Goal: Transaction & Acquisition: Purchase product/service

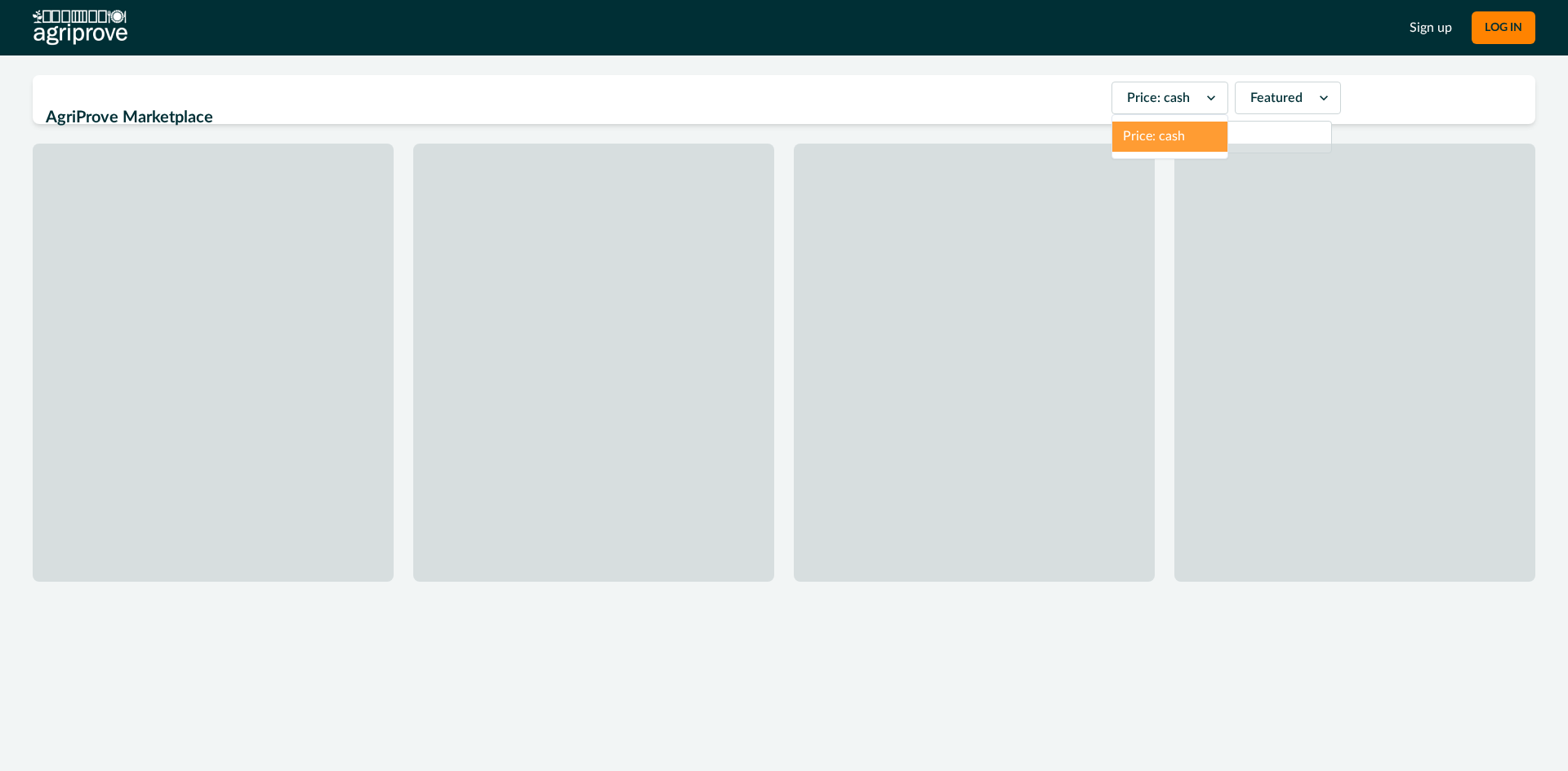
click at [1152, 98] on div "Price: cash" at bounding box center [1155, 98] width 86 height 26
click at [988, 102] on h2 "AgriProve Marketplace" at bounding box center [574, 117] width 1056 height 31
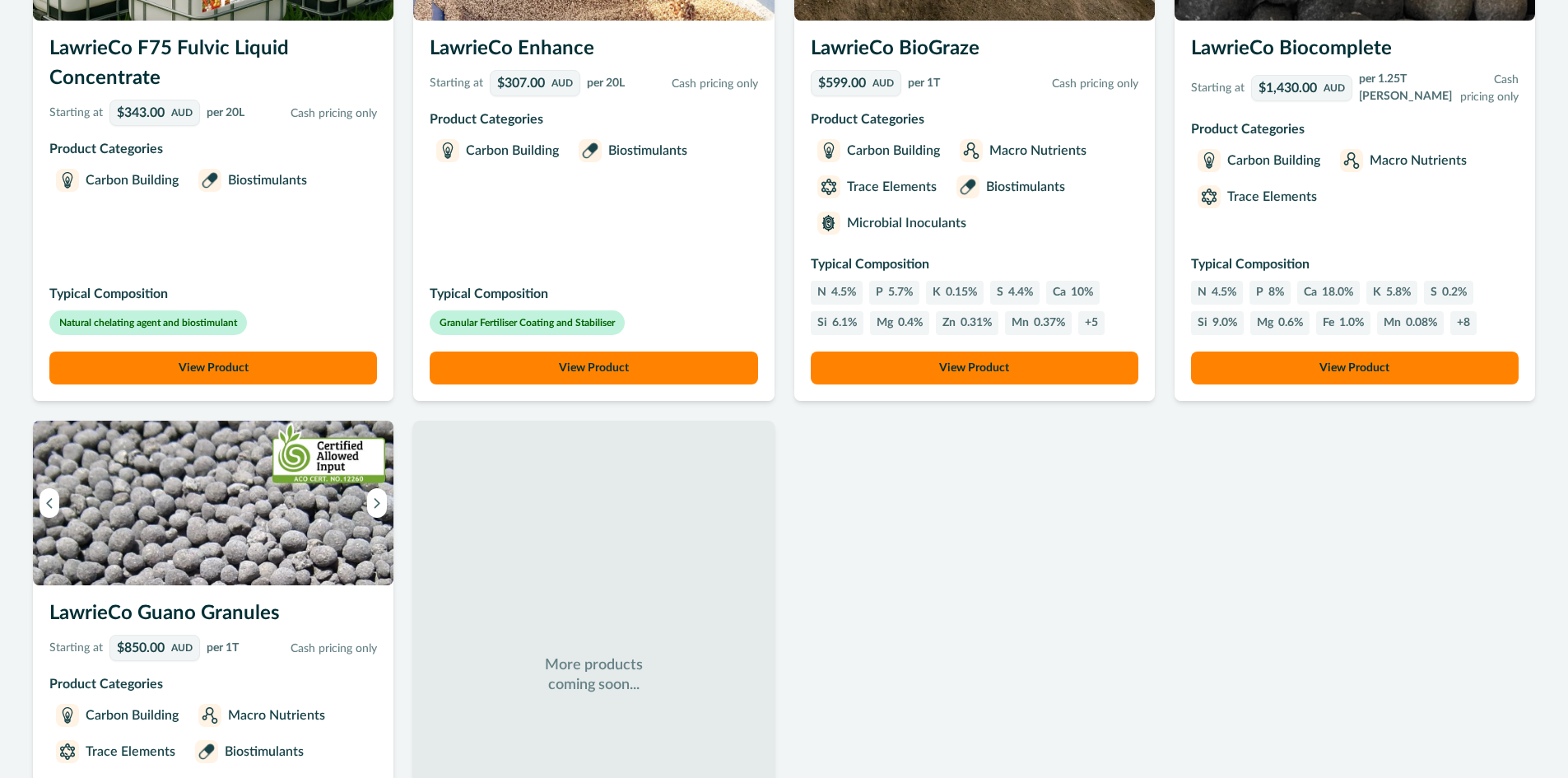
scroll to position [1153, 0]
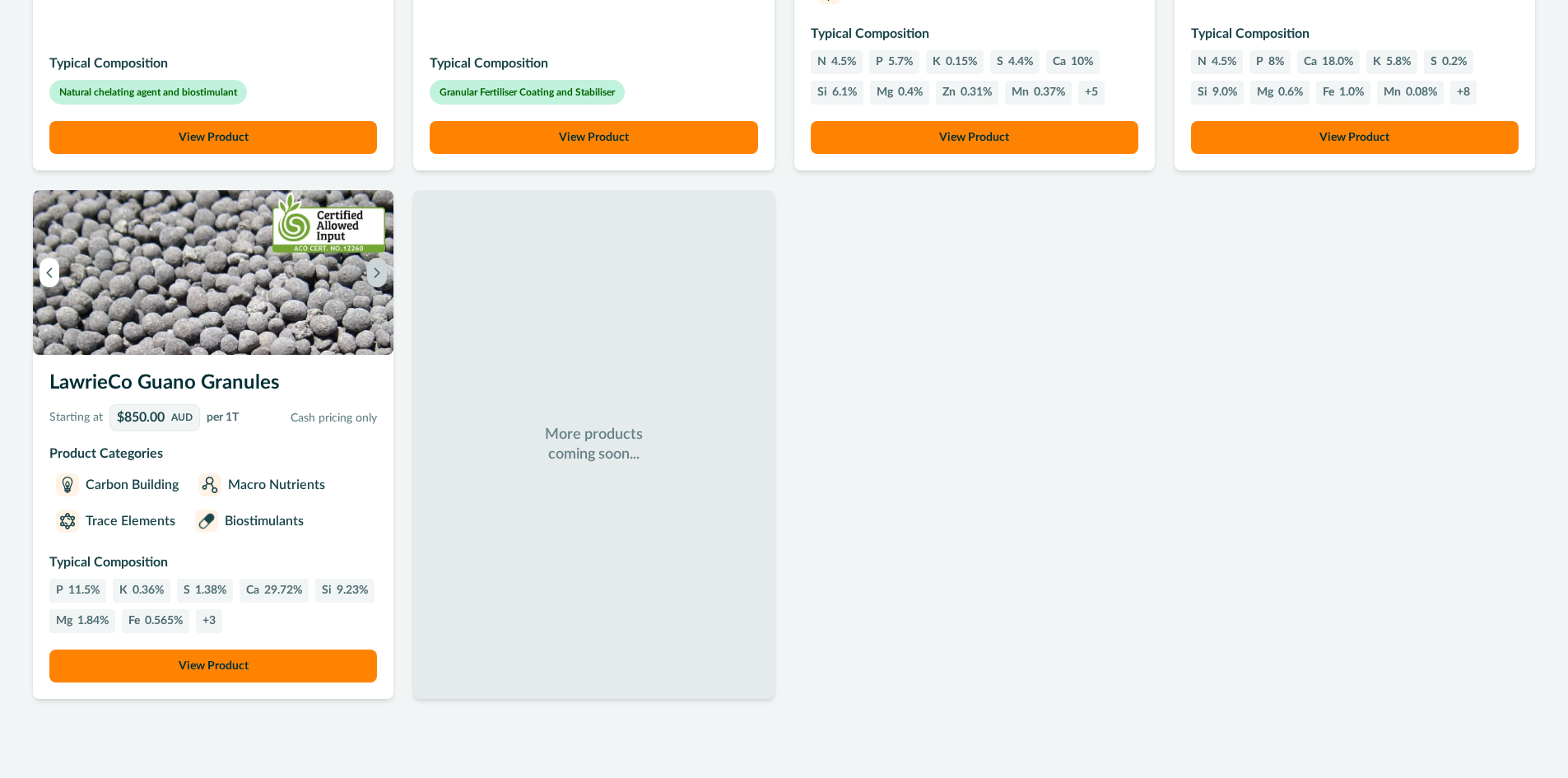
click at [377, 278] on icon "Next image" at bounding box center [376, 272] width 11 height 11
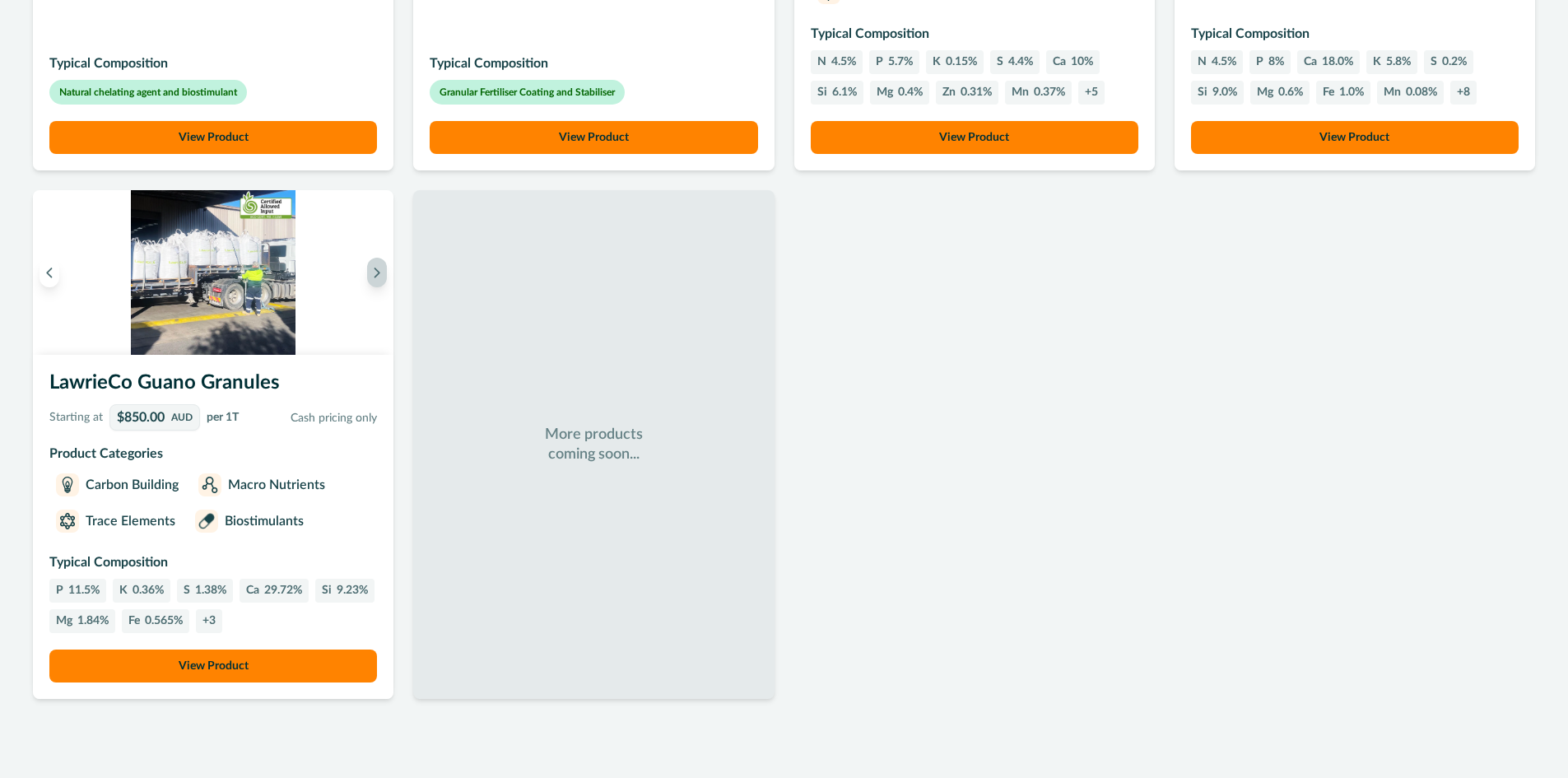
click at [377, 278] on icon "Next image" at bounding box center [376, 272] width 11 height 11
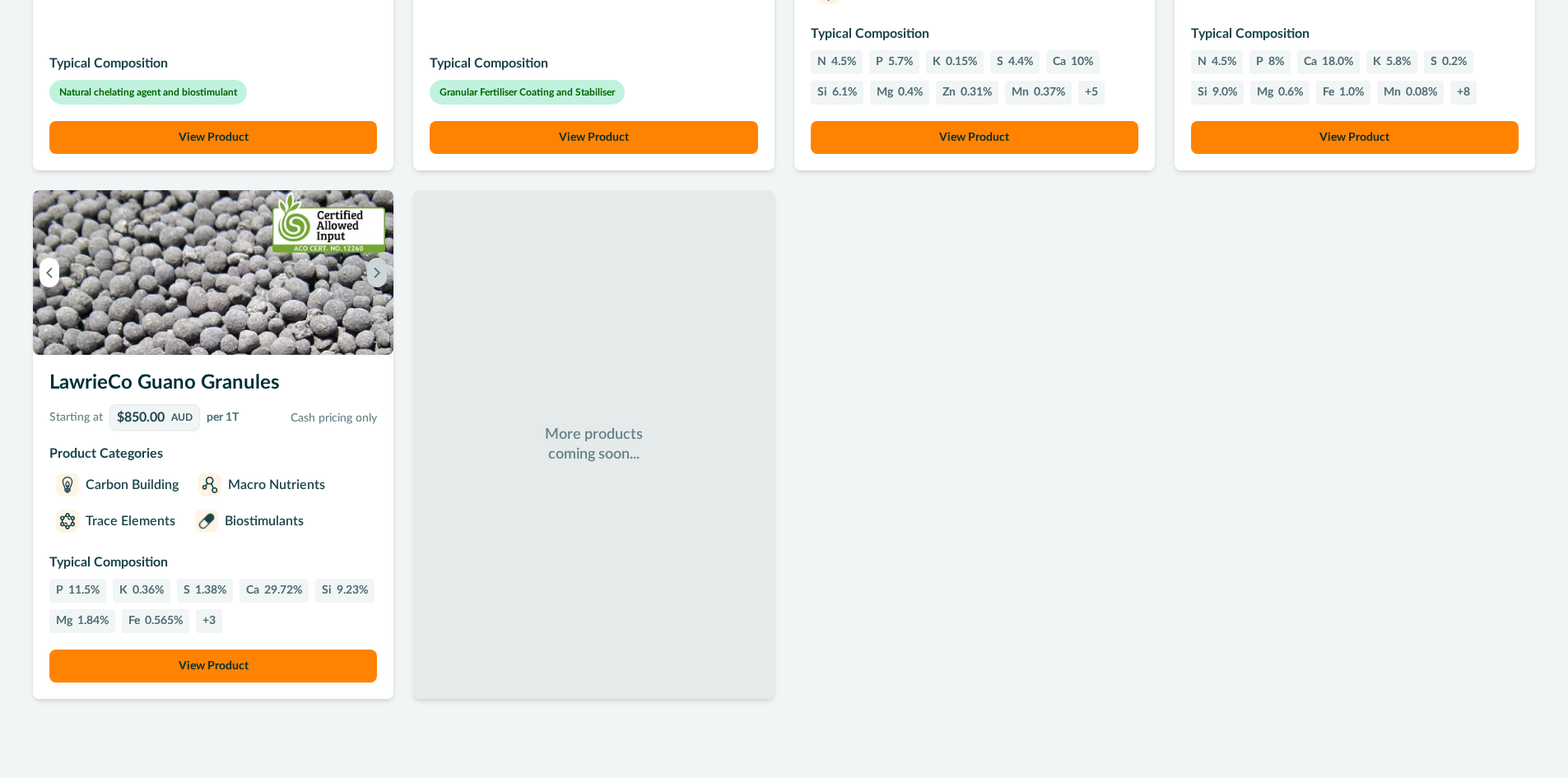
click at [377, 278] on icon "Next image" at bounding box center [376, 272] width 11 height 11
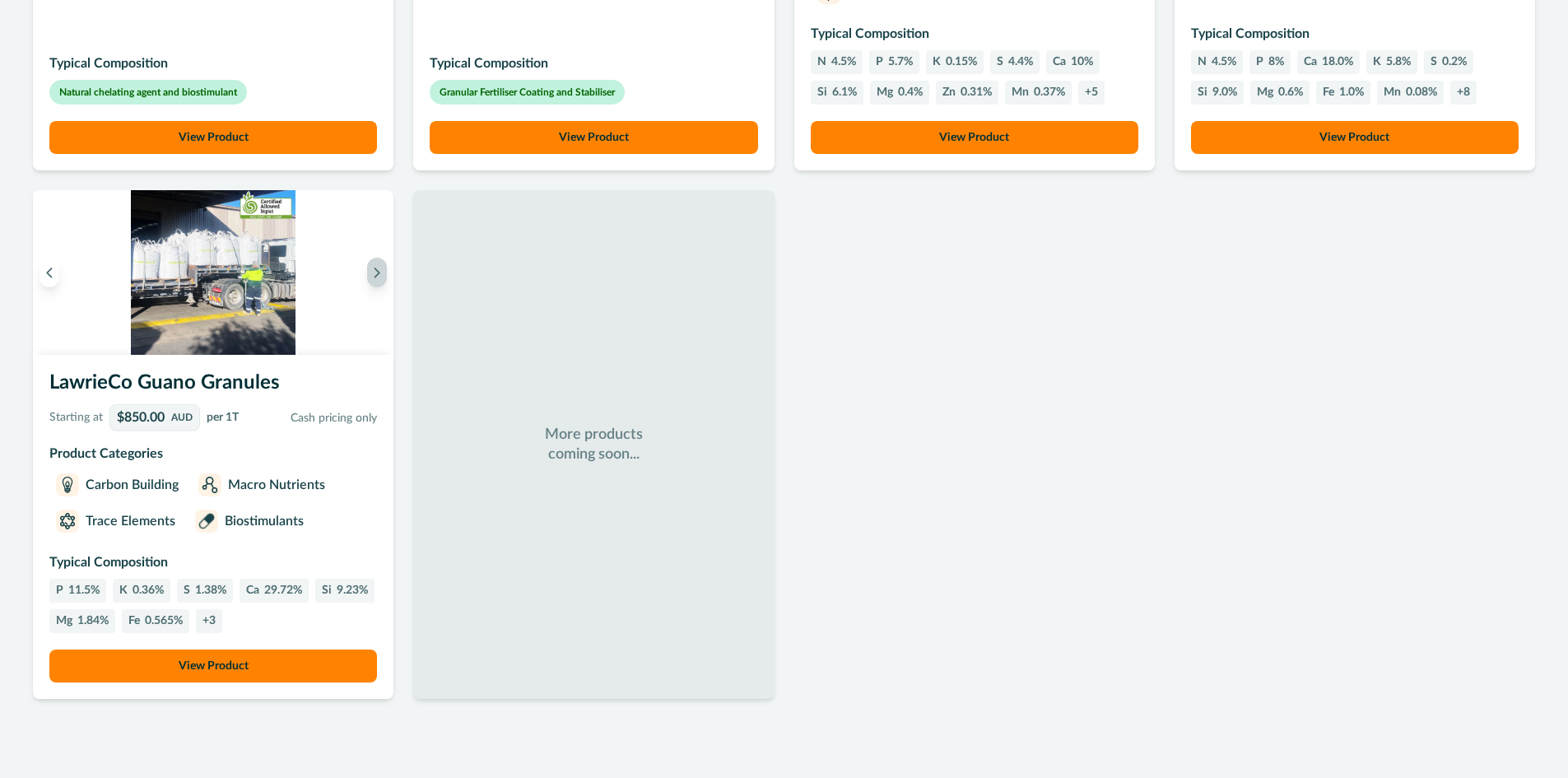
click at [377, 278] on icon "Next image" at bounding box center [376, 272] width 11 height 11
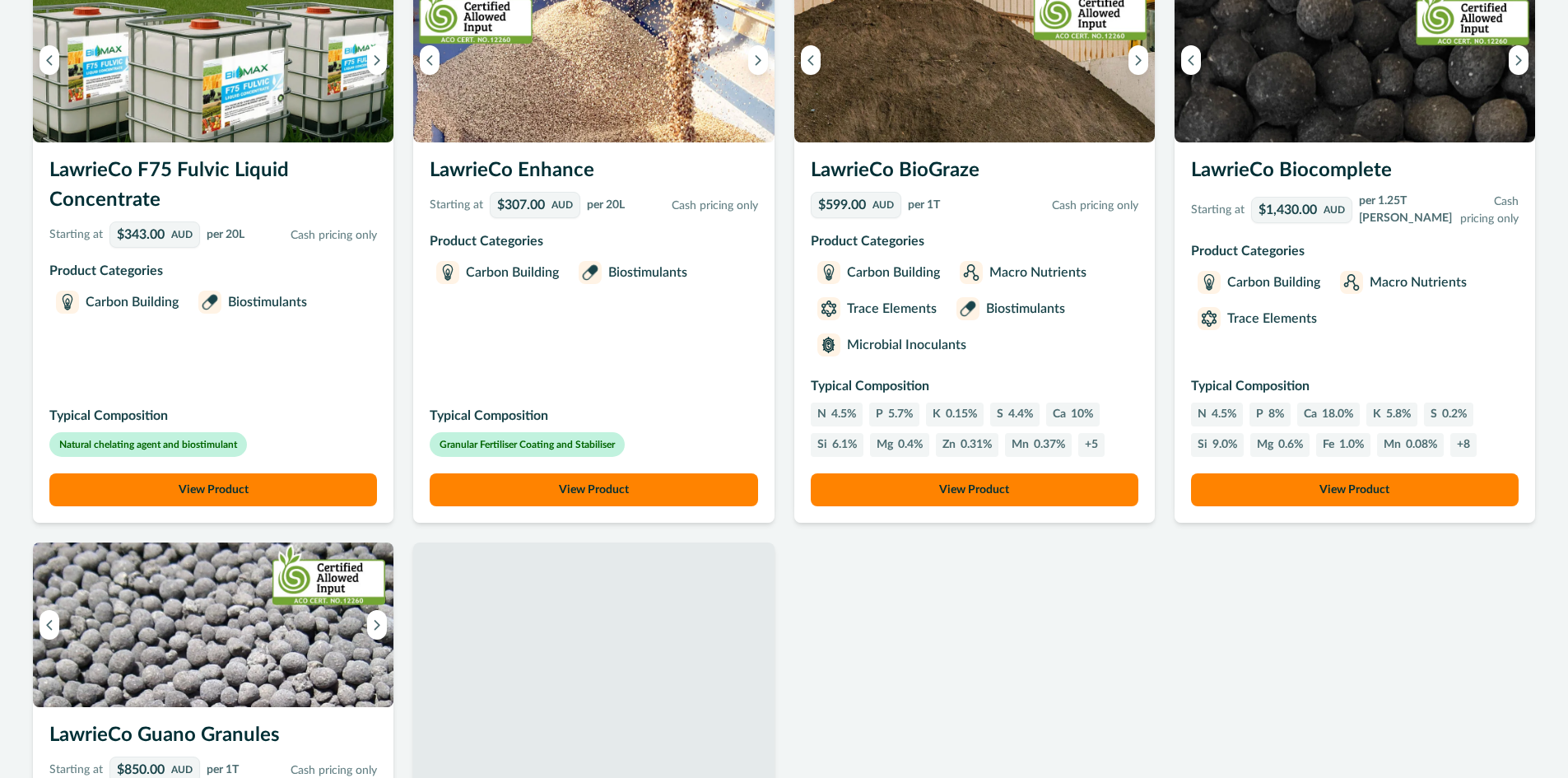
scroll to position [751, 0]
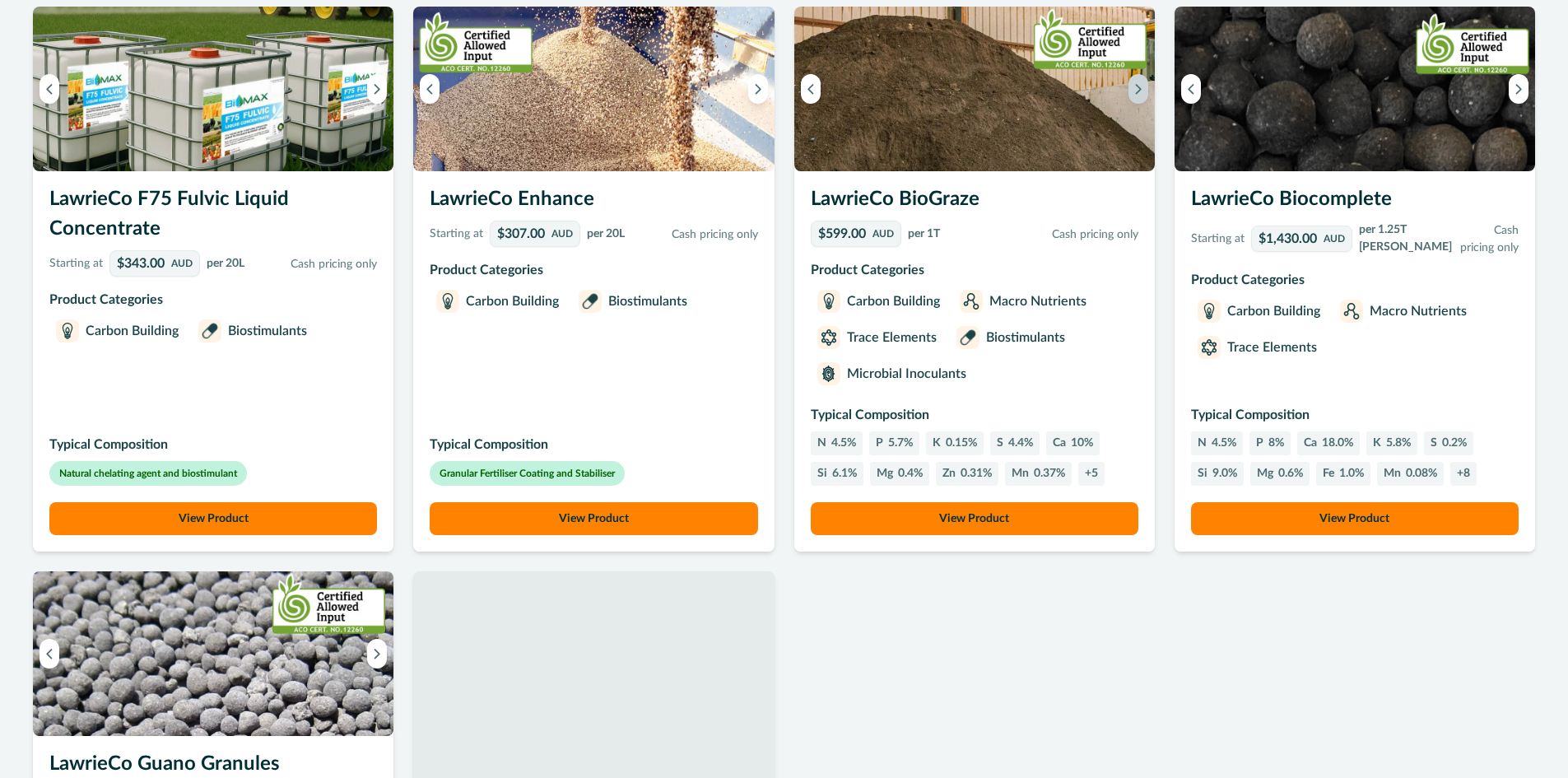
click at [1142, 104] on button "Next image" at bounding box center [1138, 89] width 20 height 30
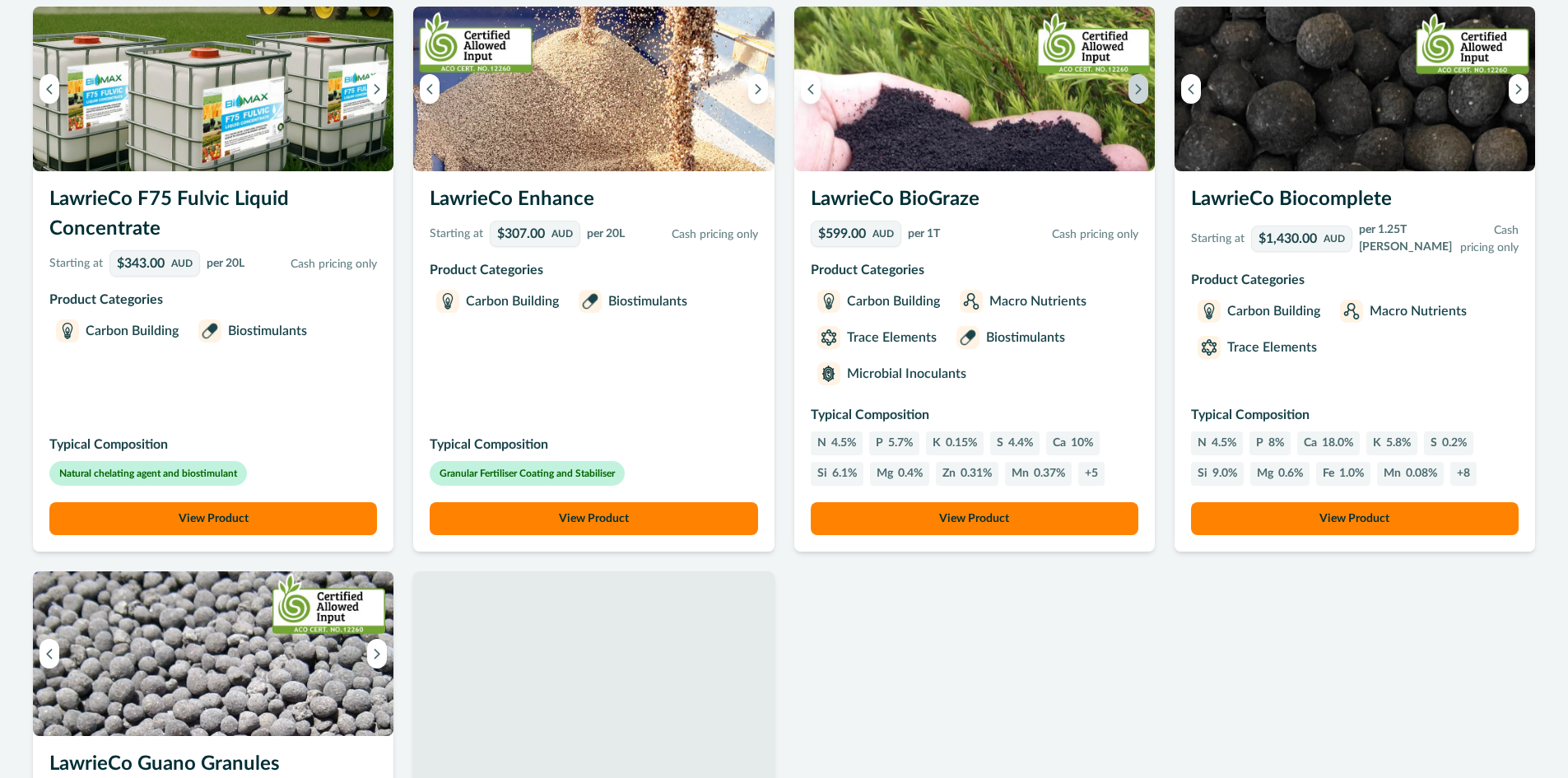
click at [1142, 104] on button "Next image" at bounding box center [1138, 89] width 20 height 30
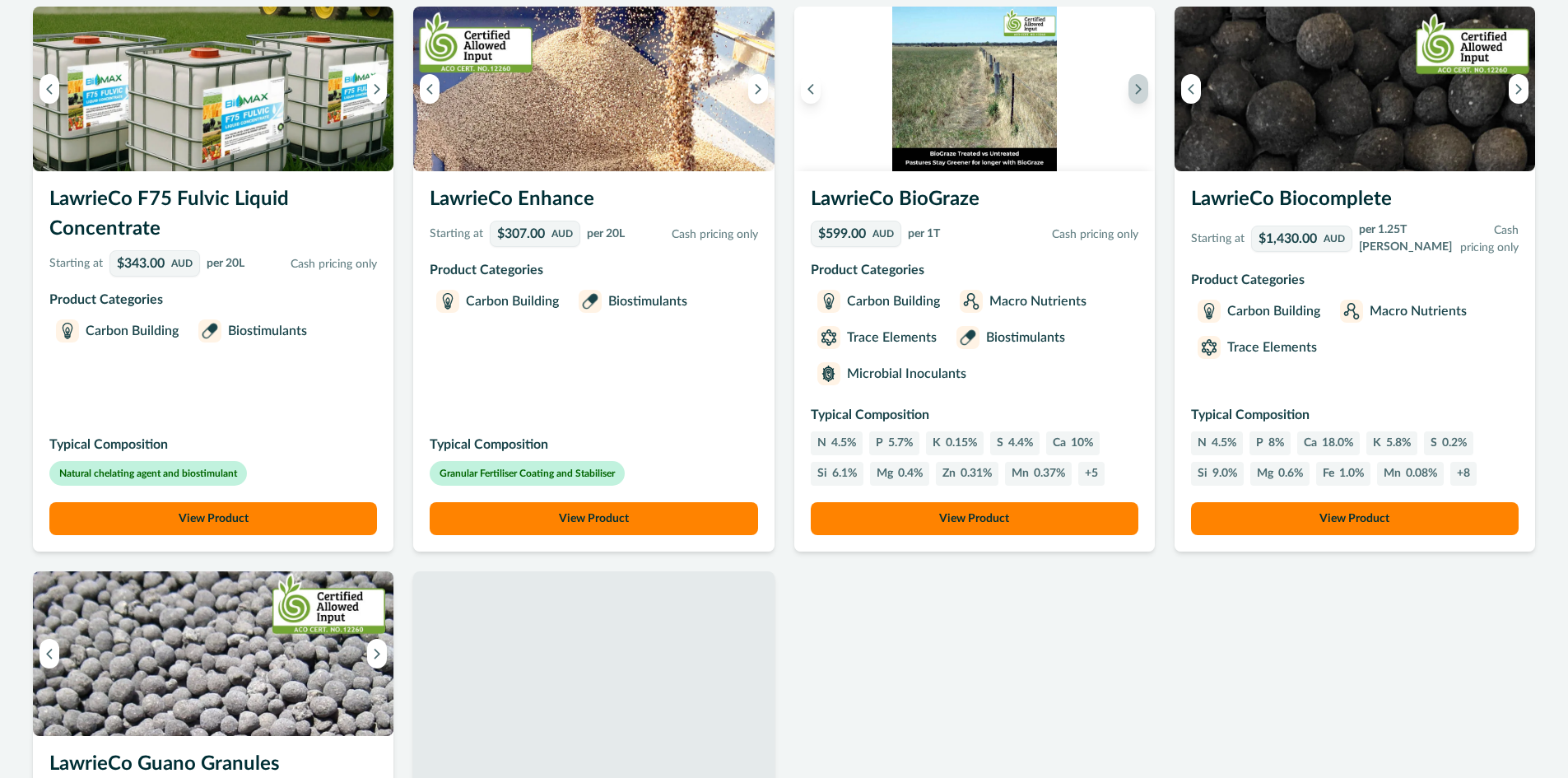
click at [1142, 104] on button "Next image" at bounding box center [1138, 89] width 20 height 30
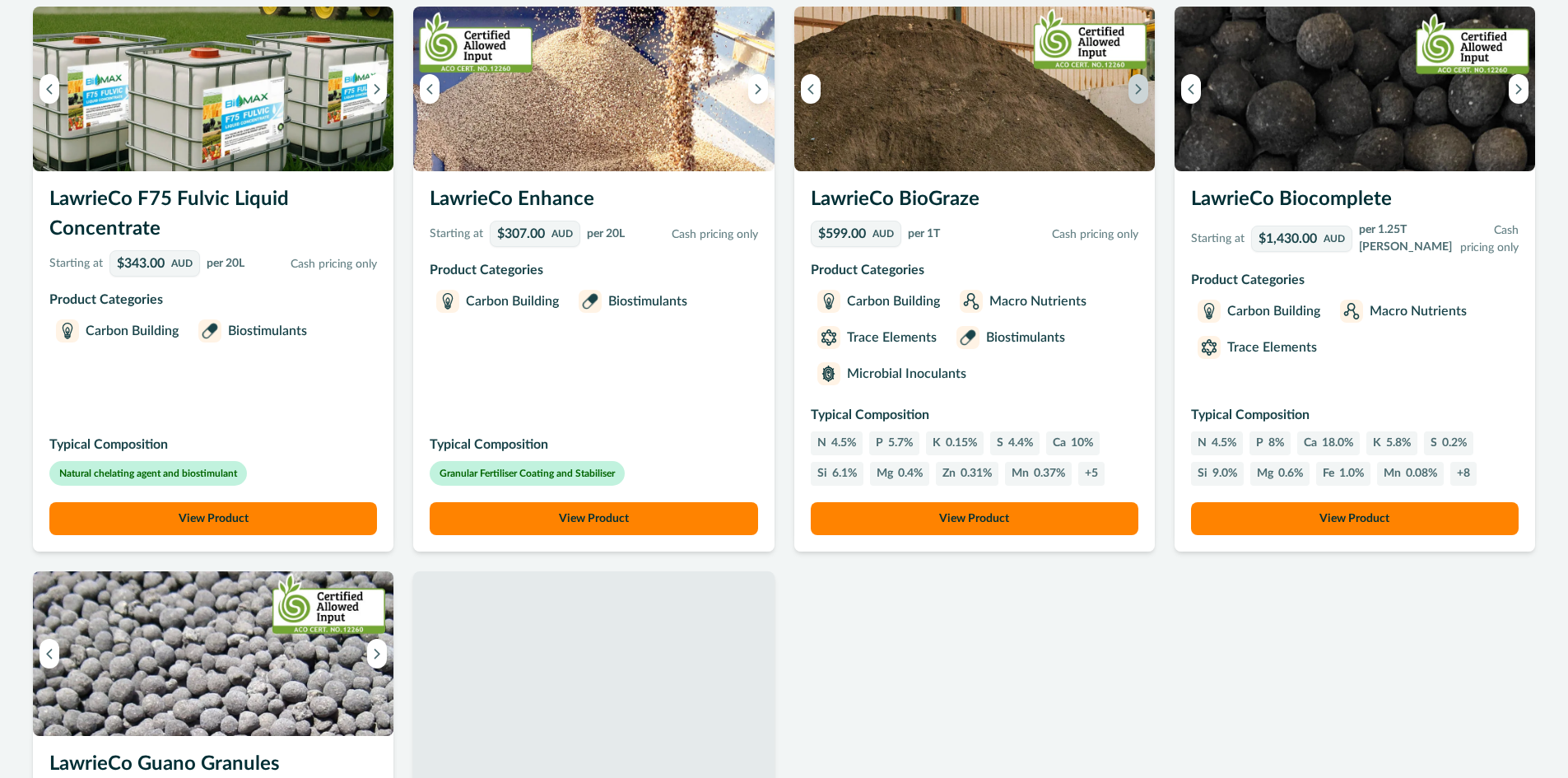
click at [1142, 104] on button "Next image" at bounding box center [1138, 89] width 20 height 30
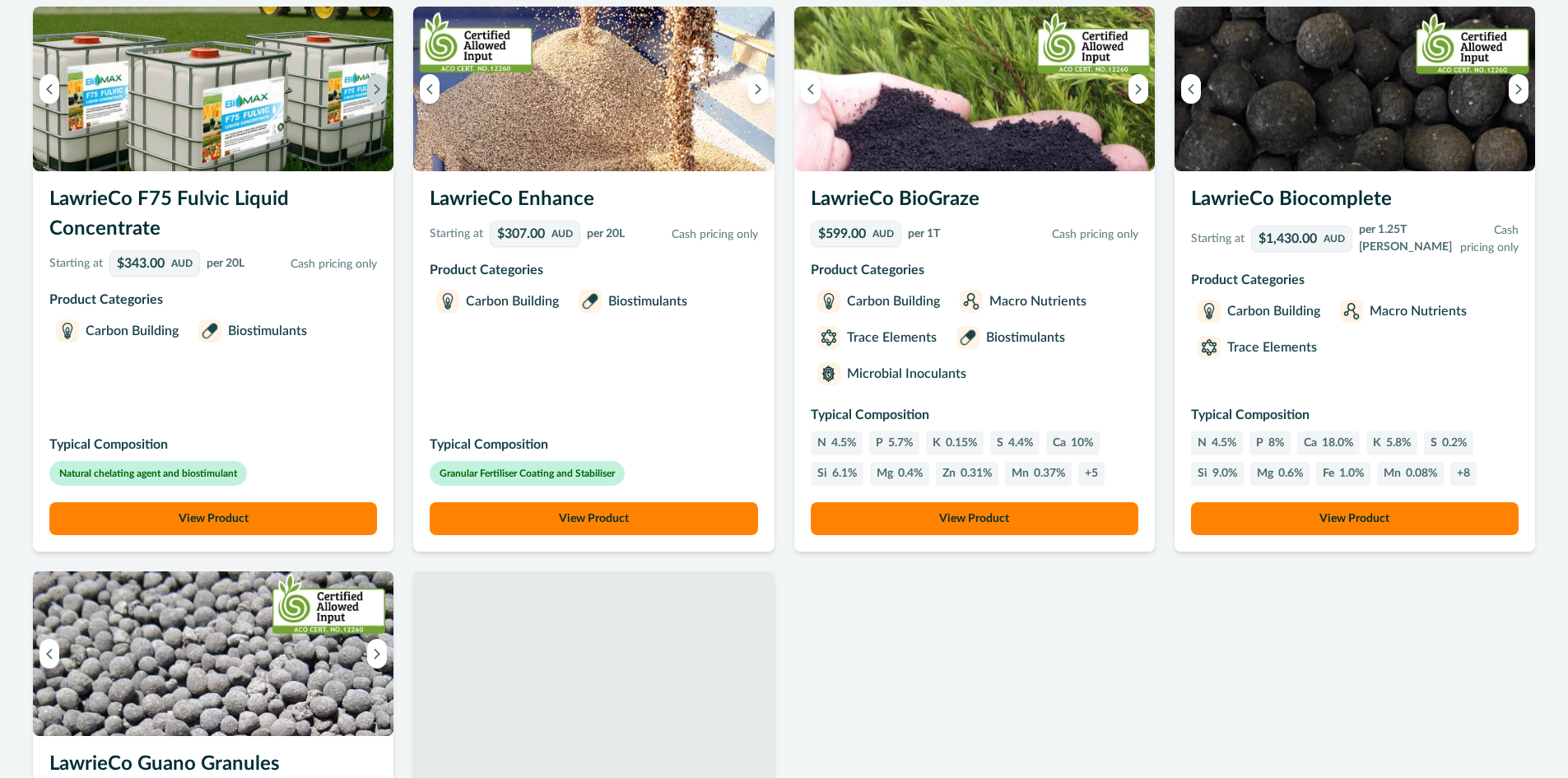
click at [382, 95] on icon "Next image" at bounding box center [376, 88] width 11 height 11
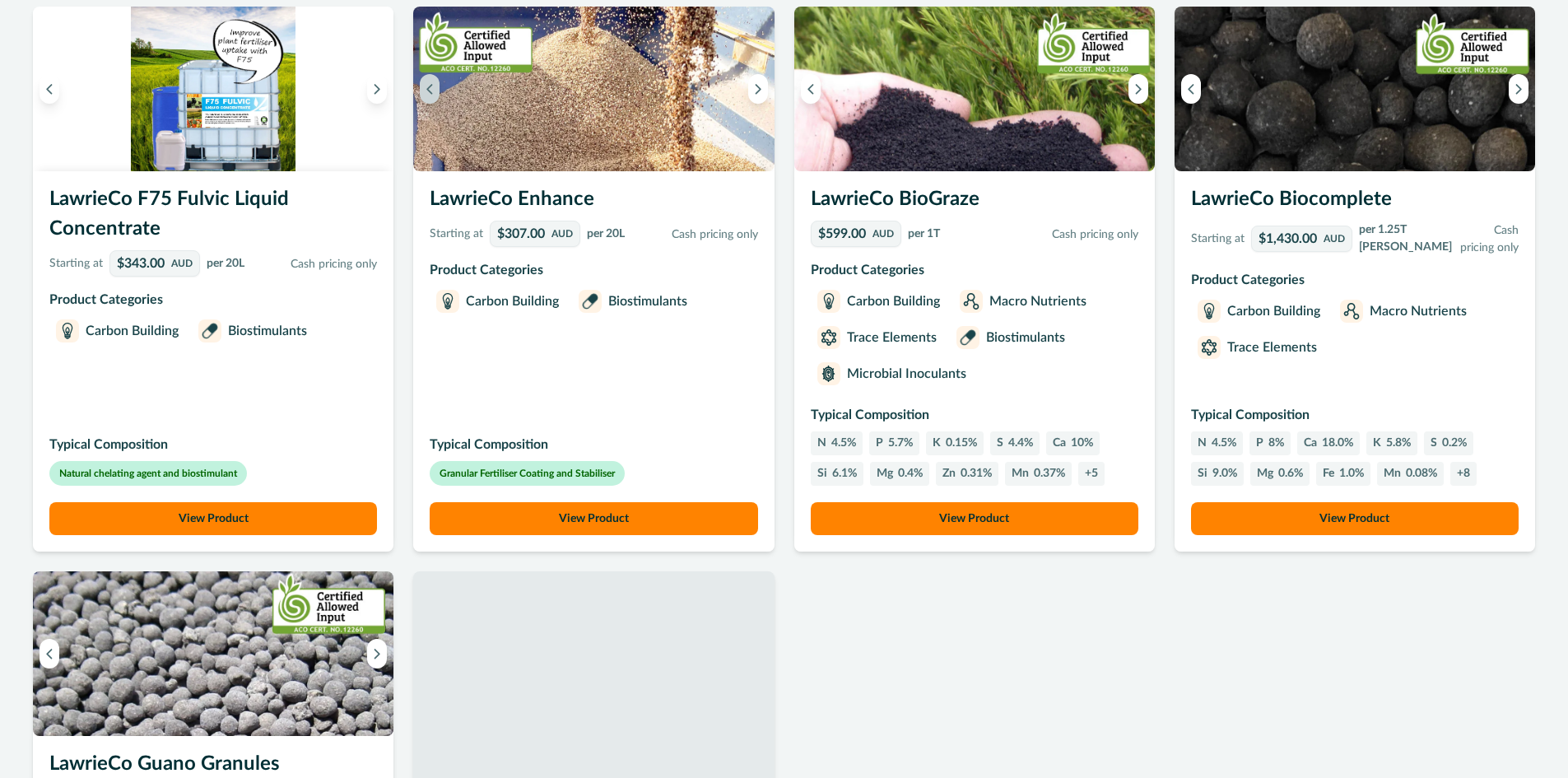
click at [428, 95] on icon "Previous image" at bounding box center [429, 88] width 11 height 11
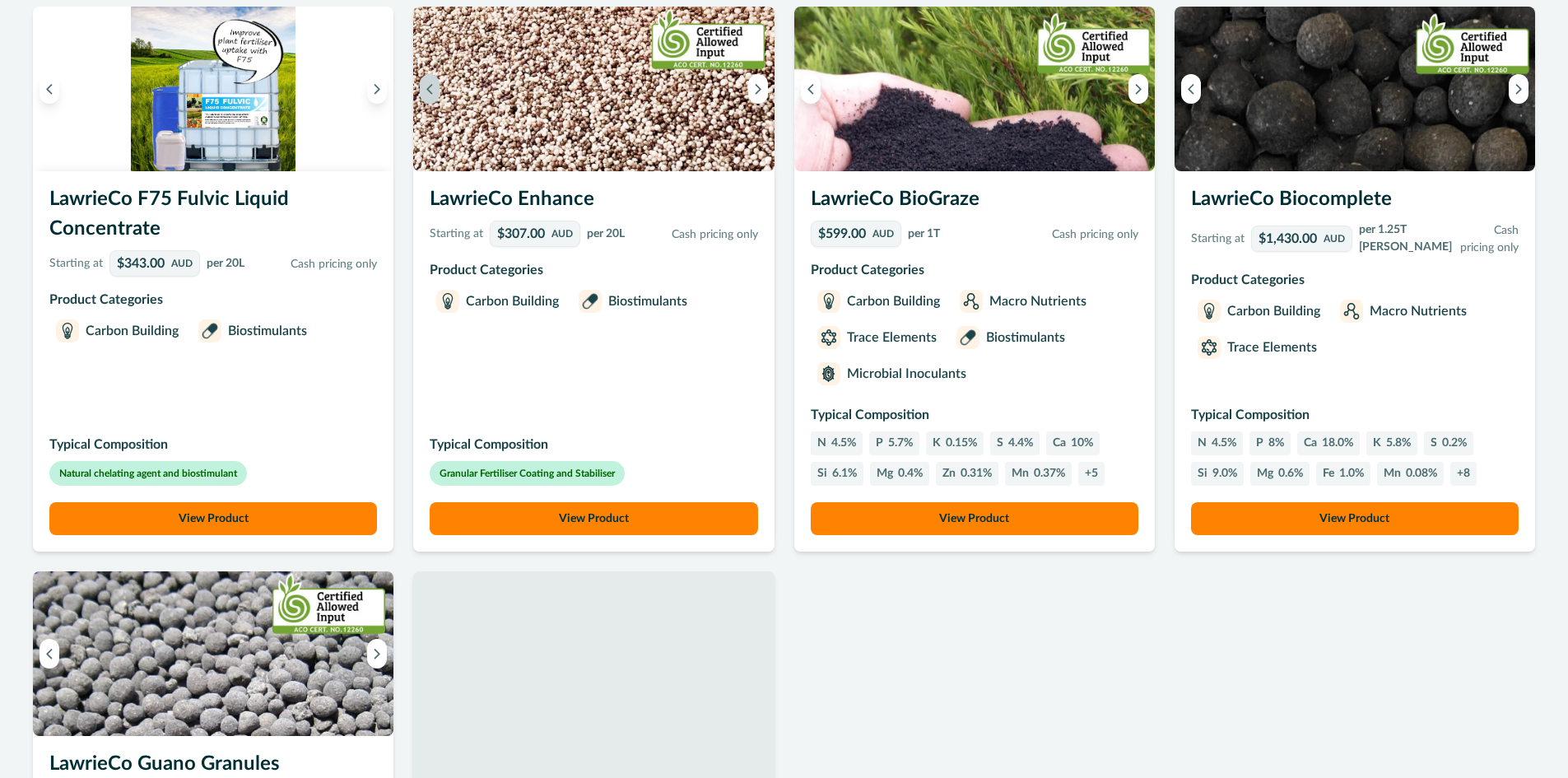
click at [428, 95] on icon "Previous image" at bounding box center [429, 88] width 11 height 11
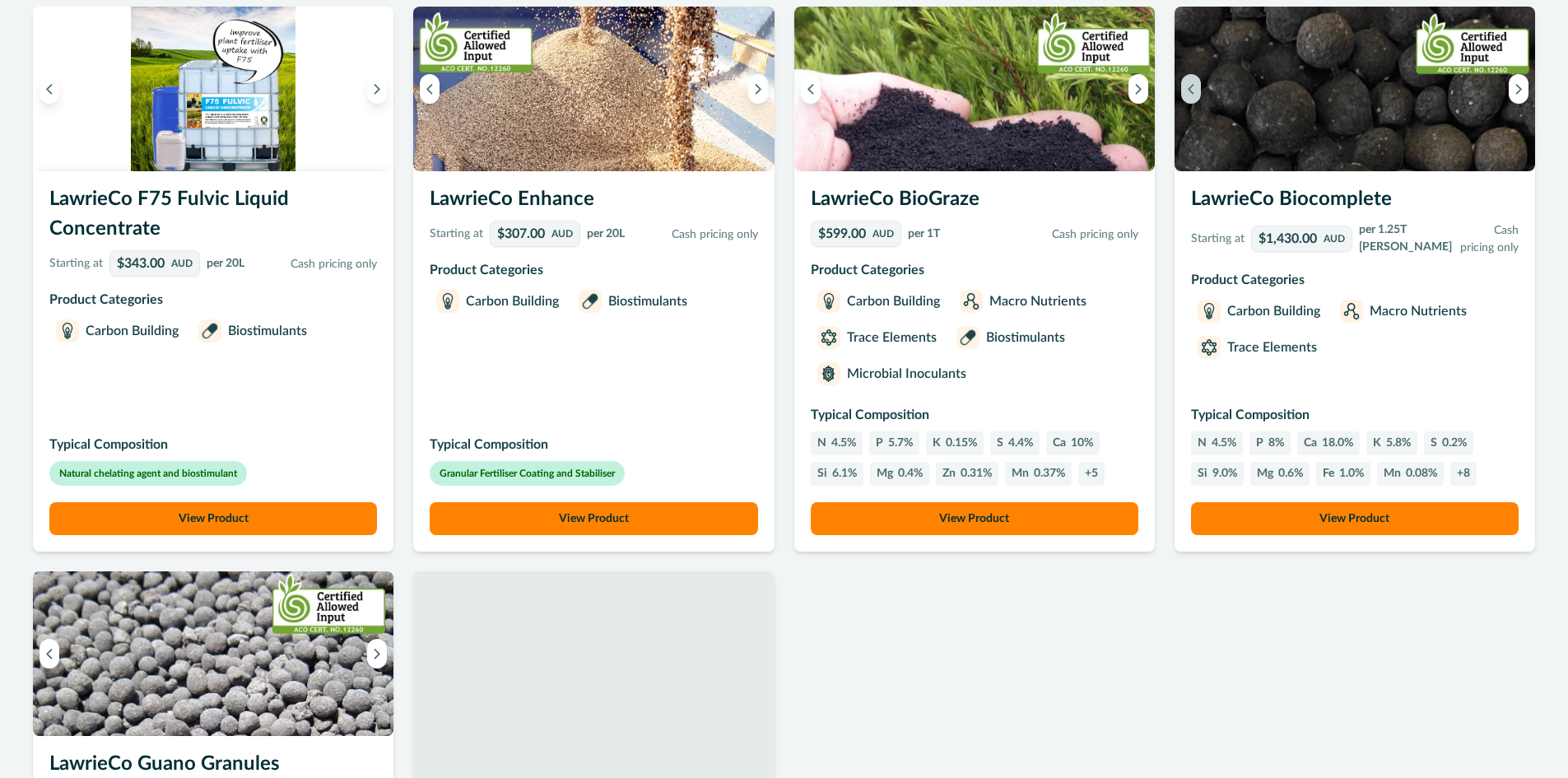
click at [1193, 95] on icon "Previous image" at bounding box center [1191, 88] width 11 height 11
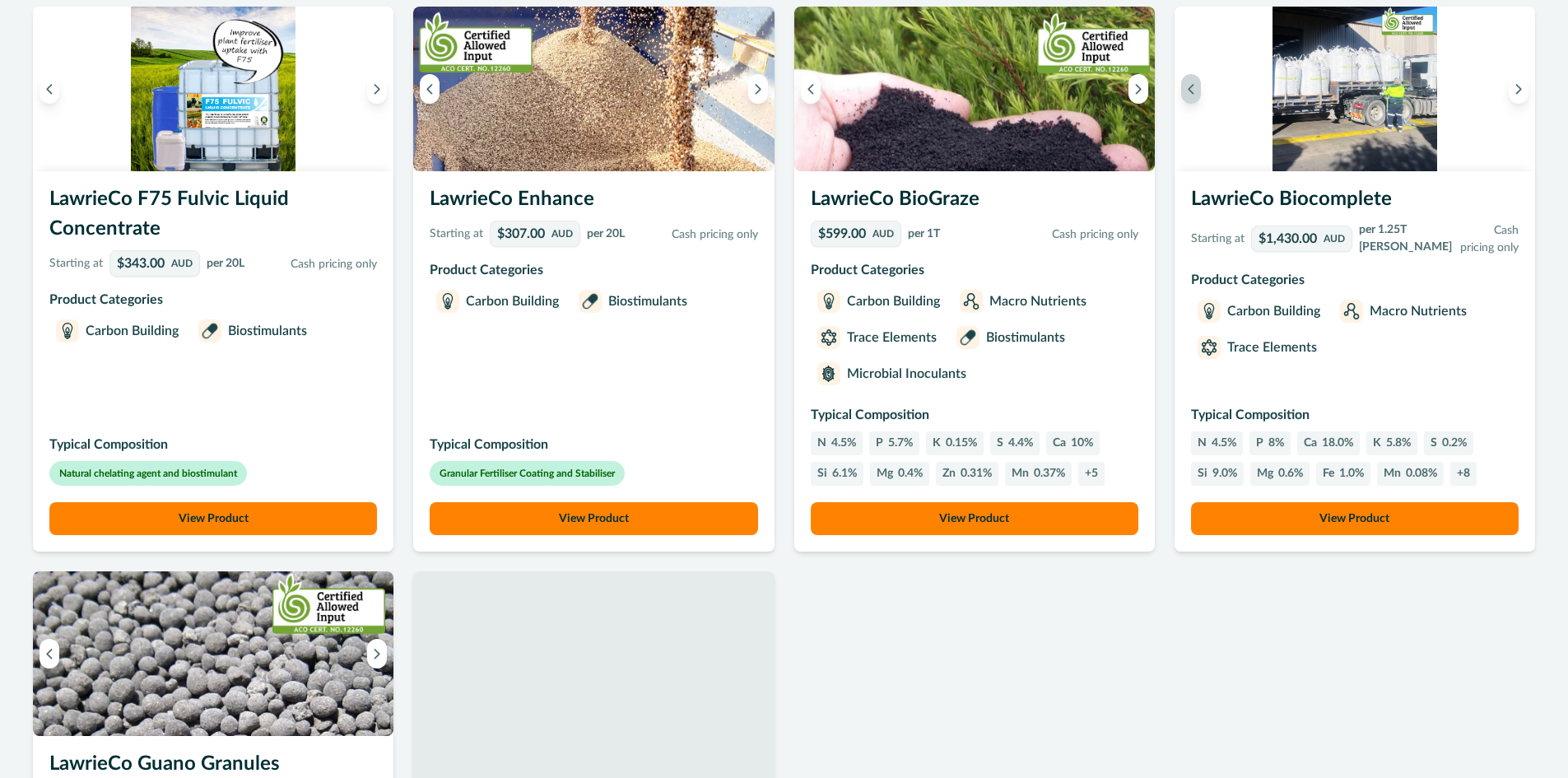
click at [1193, 95] on icon "Previous image" at bounding box center [1191, 88] width 11 height 11
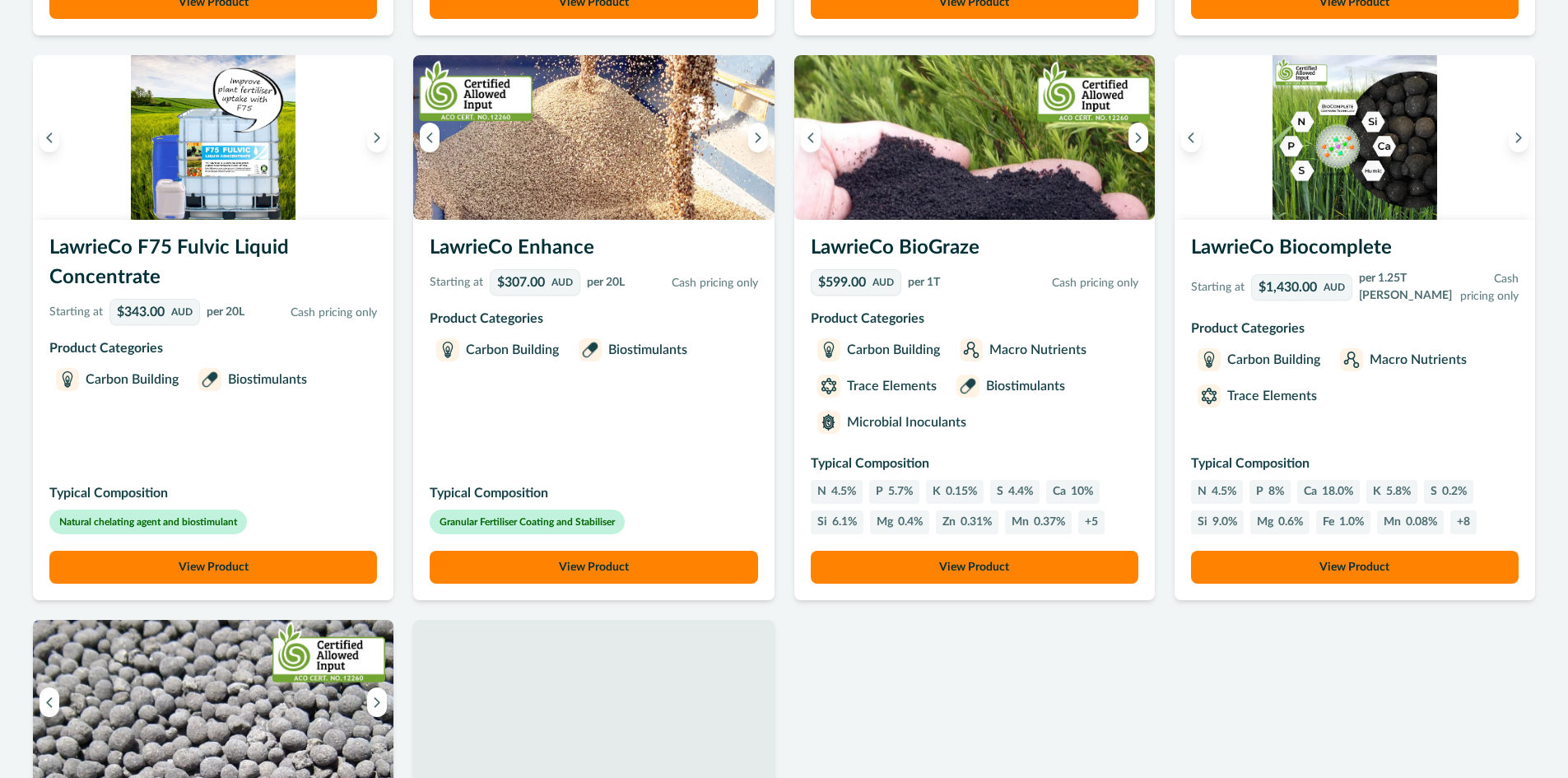
scroll to position [421, 0]
